Goal: Check status: Check status

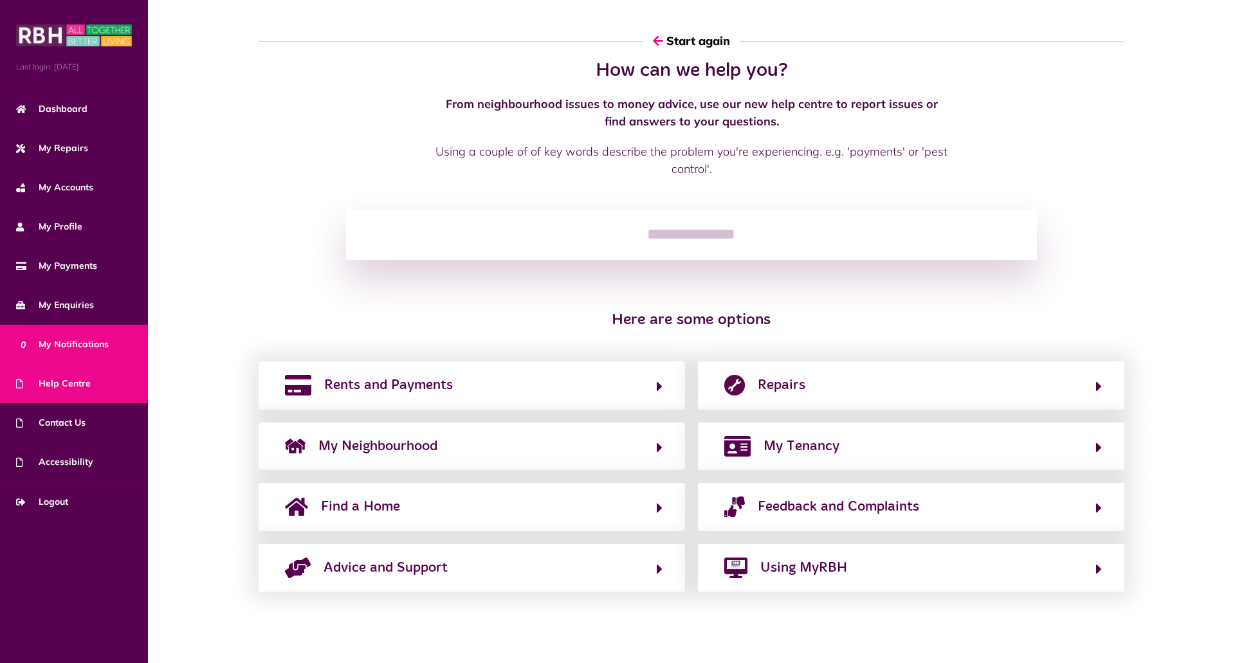
click at [48, 341] on span "0 My Notifications" at bounding box center [62, 345] width 93 height 14
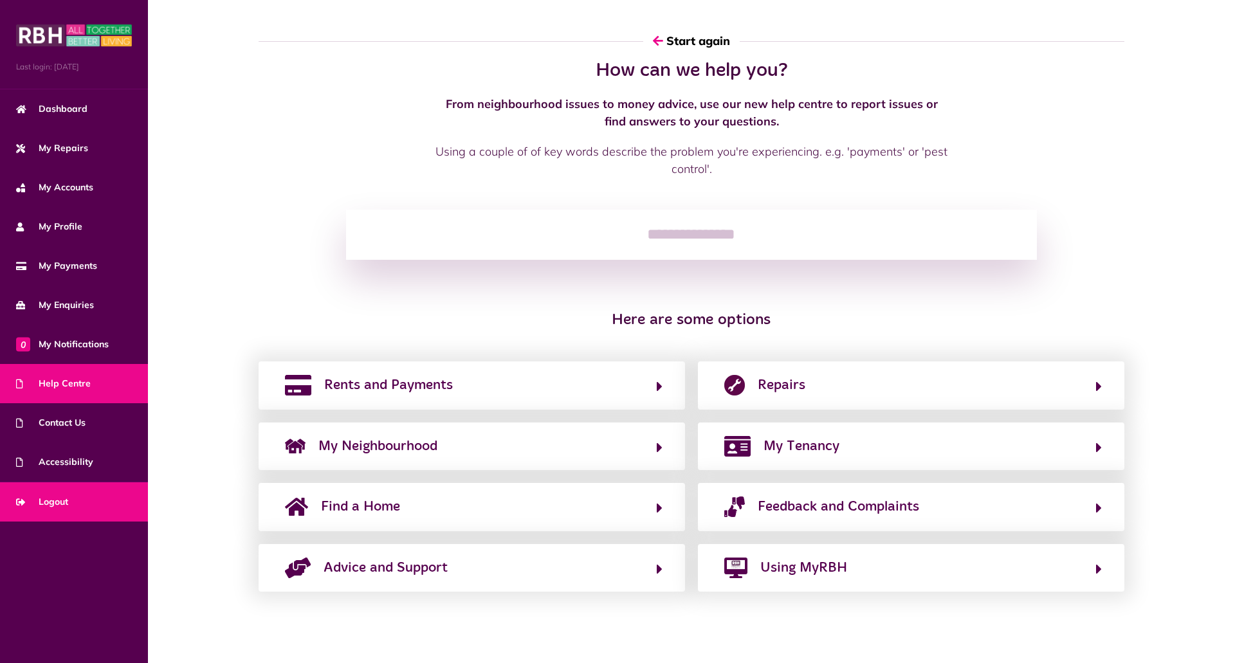
click at [60, 508] on span "Logout" at bounding box center [42, 502] width 52 height 14
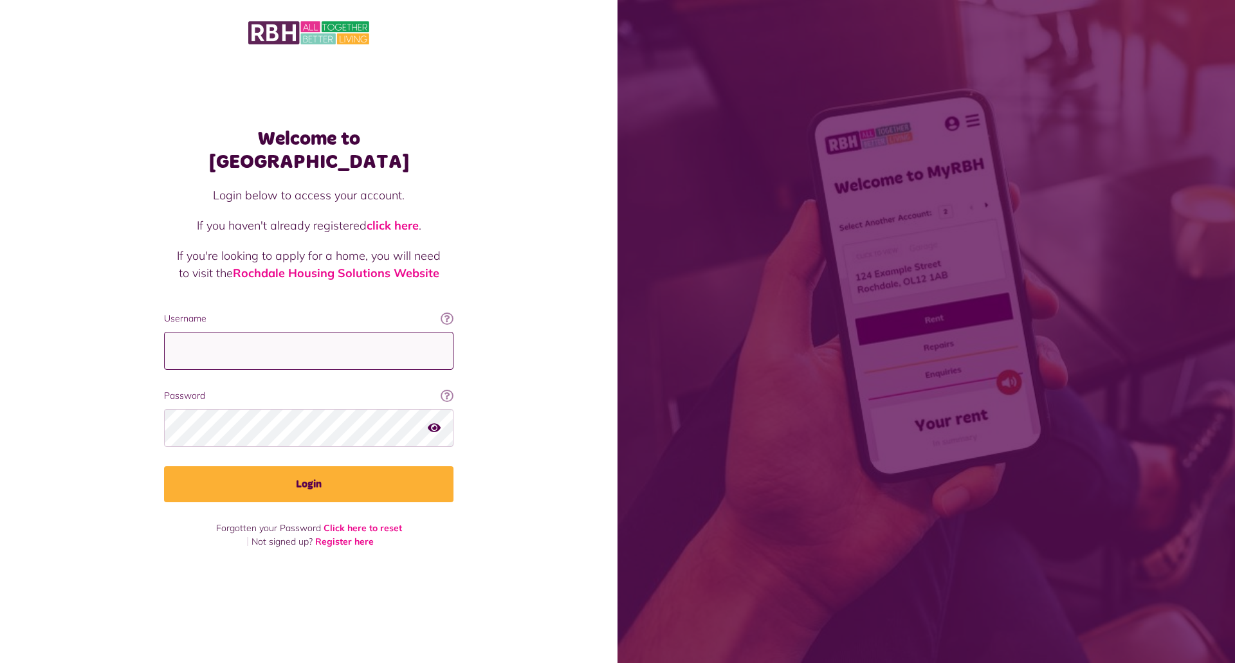
click at [279, 332] on input "Username" at bounding box center [309, 351] width 290 height 38
type input "**********"
click at [164, 467] on button "Login" at bounding box center [309, 485] width 290 height 36
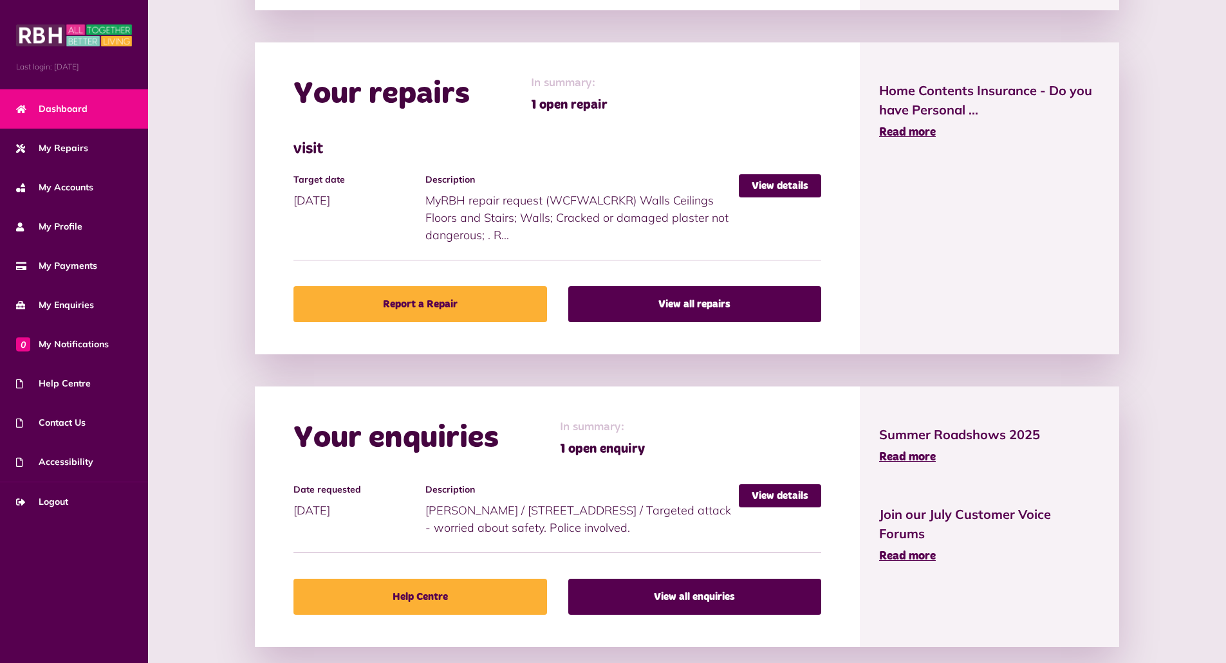
scroll to position [551, 0]
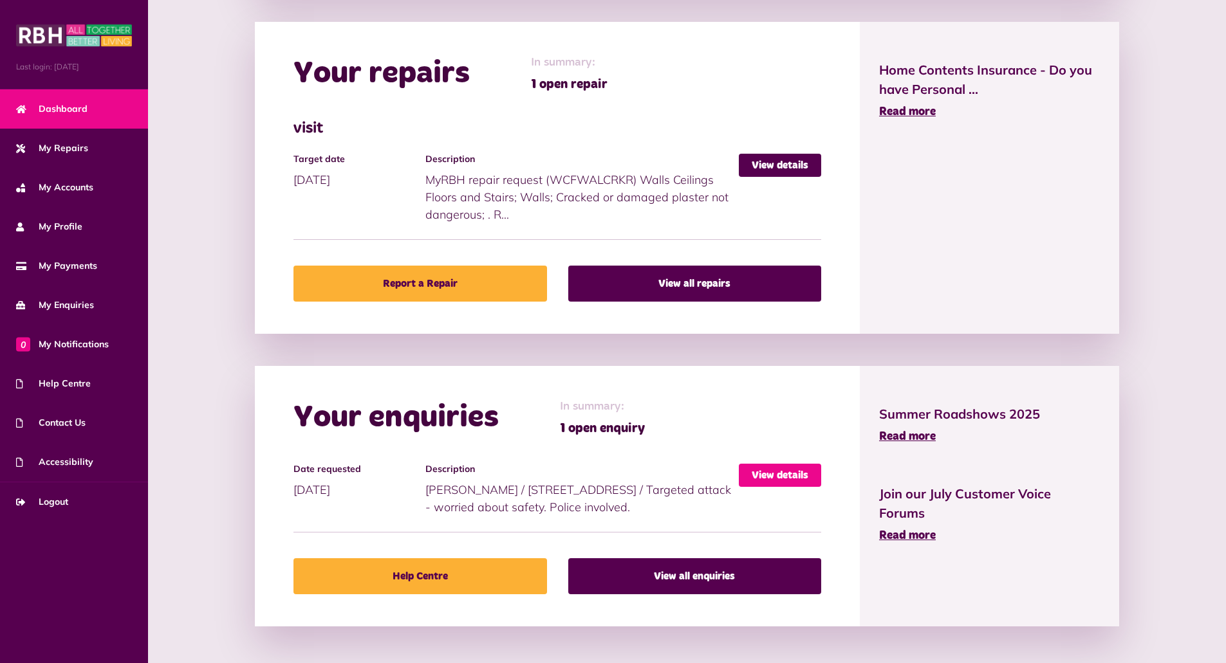
click at [767, 478] on link "View details" at bounding box center [780, 475] width 82 height 23
click at [770, 472] on link "View details" at bounding box center [780, 475] width 82 height 23
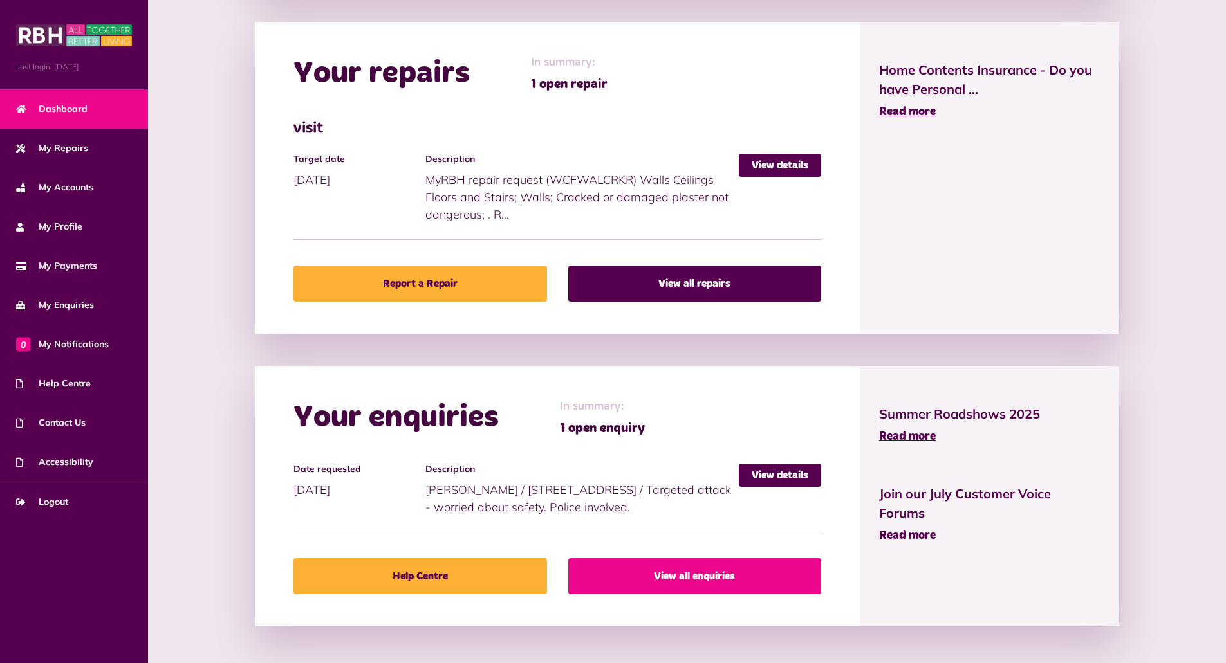
click at [682, 571] on link "View all enquiries" at bounding box center [694, 577] width 253 height 36
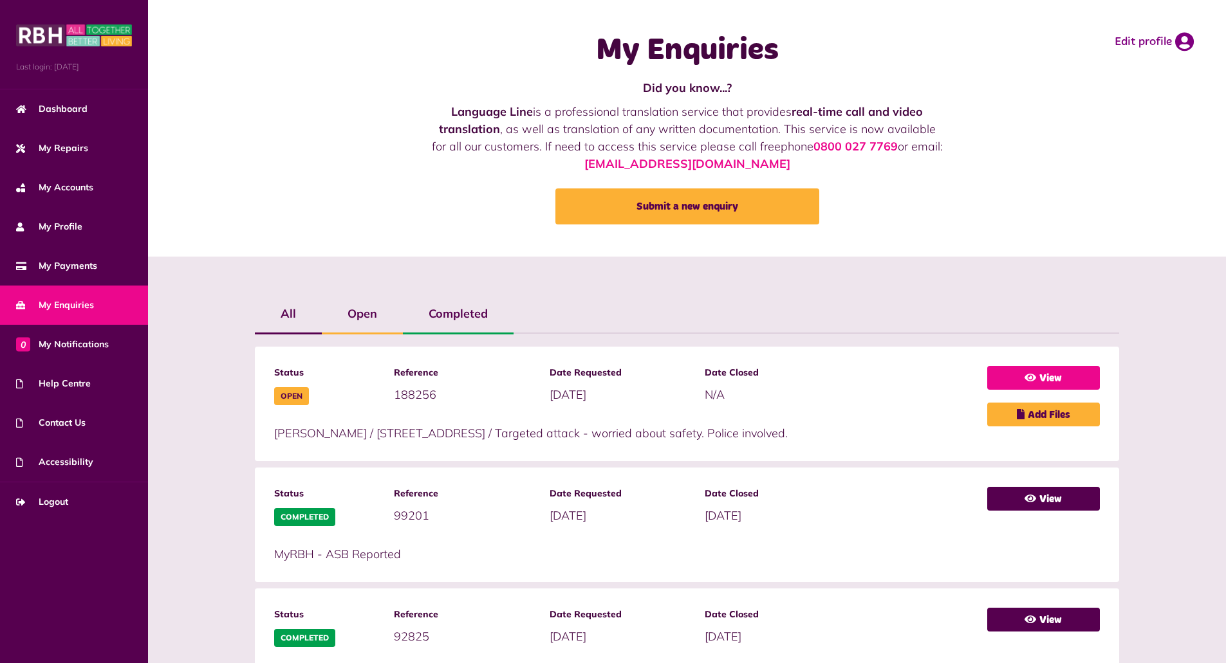
click at [1040, 376] on link "View" at bounding box center [1043, 378] width 113 height 24
